Goal: Task Accomplishment & Management: Manage account settings

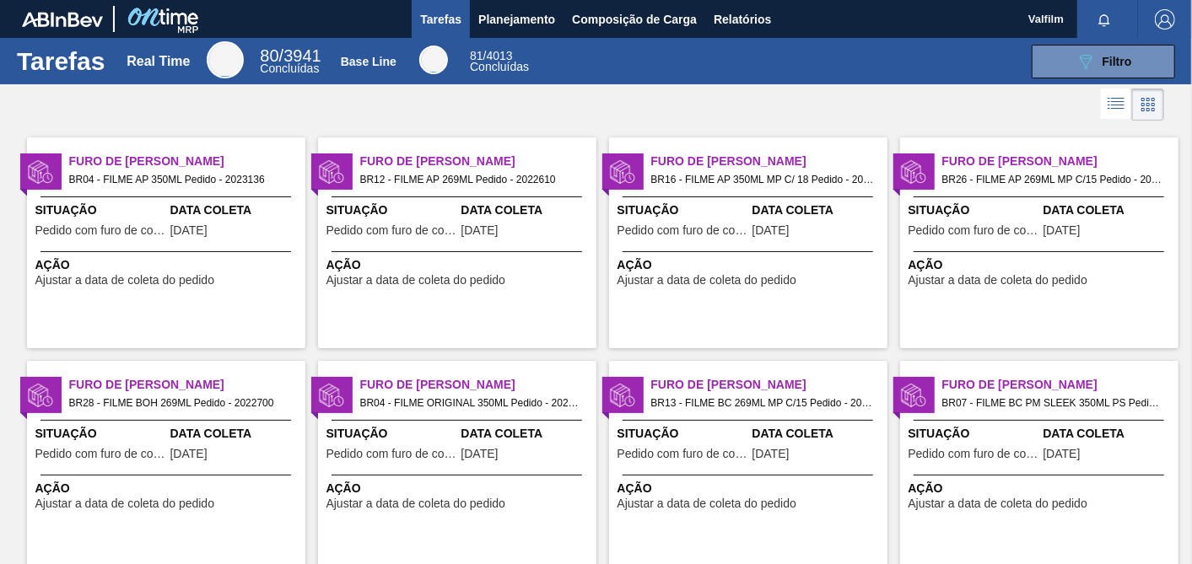
click at [470, 261] on span "Ação" at bounding box center [459, 265] width 266 height 18
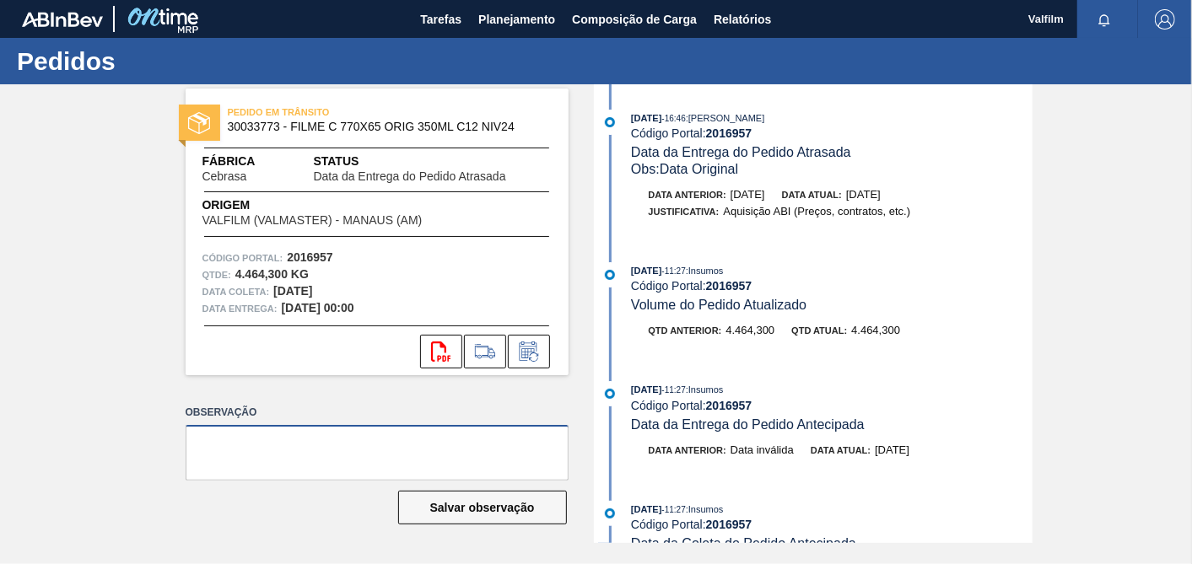
click at [501, 445] on textarea at bounding box center [377, 453] width 383 height 56
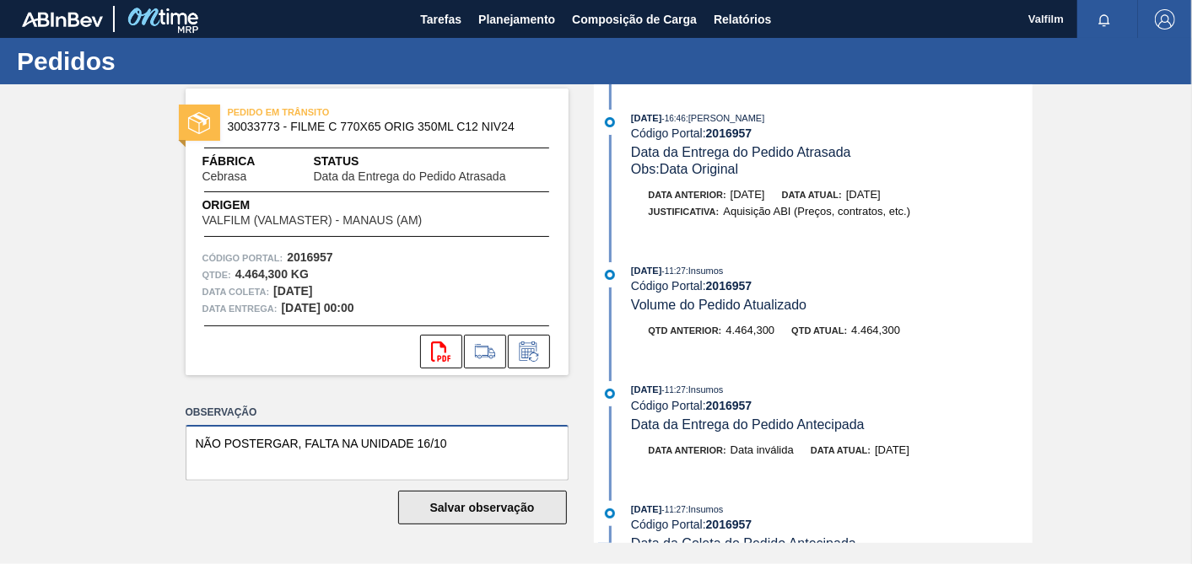
type textarea "NÃO POSTERGAR, FALTA NA UNIDADE 16/10"
click at [516, 509] on button "Salvar observação" at bounding box center [482, 508] width 169 height 34
click at [471, 441] on textarea "NÃO POSTERGAR, FALTA NA UNIDADE 16/10" at bounding box center [377, 453] width 383 height 56
click at [491, 512] on button "Salvar observação" at bounding box center [482, 508] width 169 height 34
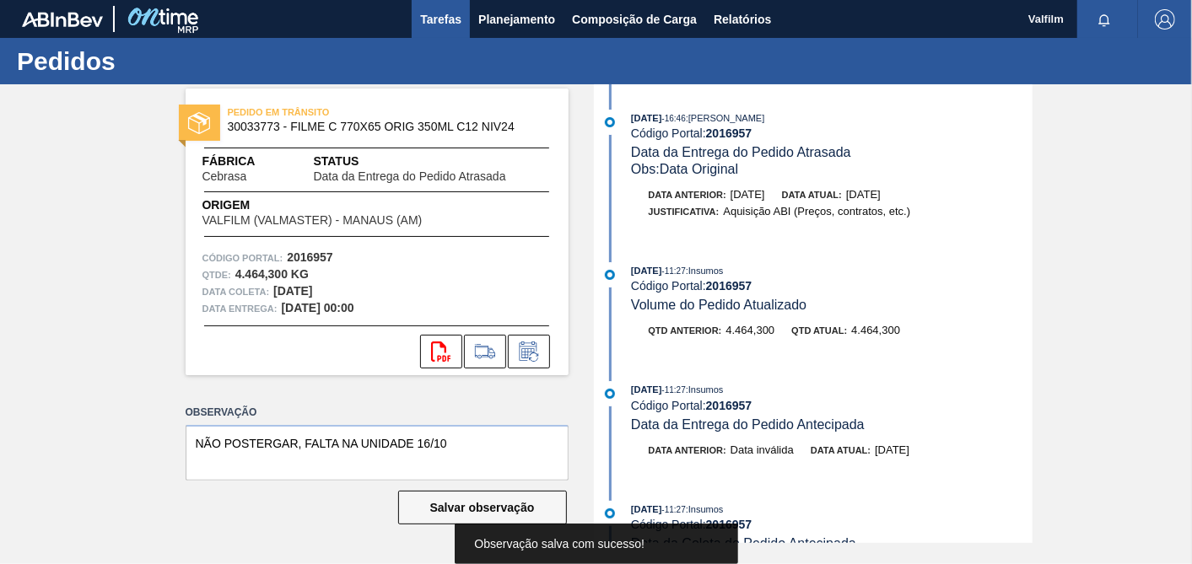
click at [450, 33] on button "Tarefas" at bounding box center [441, 19] width 58 height 38
